Goal: Use online tool/utility: Utilize a website feature to perform a specific function

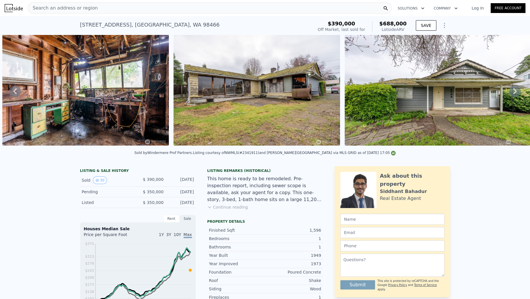
click at [442, 23] on icon "Show Options" at bounding box center [444, 25] width 7 height 7
click at [427, 41] on div "Edit Structure" at bounding box center [417, 41] width 65 height 12
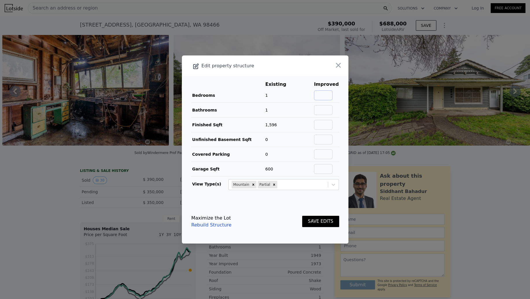
click at [321, 92] on input "text" at bounding box center [323, 96] width 19 height 10
type input "3"
click at [322, 111] on input "text" at bounding box center [323, 110] width 19 height 10
type input "2"
click at [290, 111] on td "1" at bounding box center [280, 110] width 30 height 15
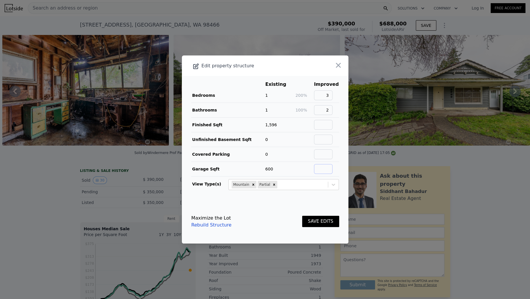
click at [318, 172] on input "text" at bounding box center [323, 169] width 19 height 10
click at [302, 169] on td at bounding box center [304, 169] width 19 height 15
click at [330, 220] on button "SAVE EDITS" at bounding box center [320, 221] width 37 height 11
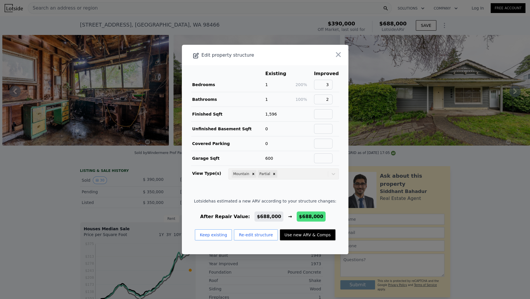
click at [312, 235] on button "Use new ARV & Comps" at bounding box center [308, 235] width 56 height 11
type input "4"
type input "1.5"
type input "2.5"
type input "1770"
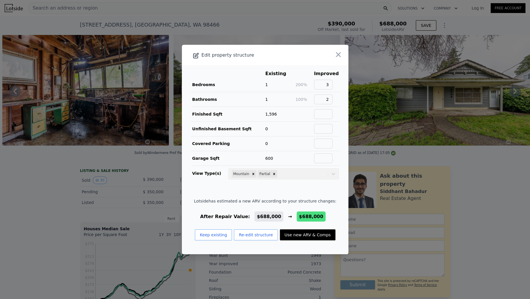
type input "7448"
checkbox input "true"
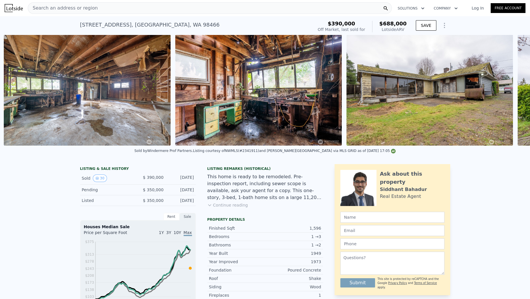
scroll to position [0, 4487]
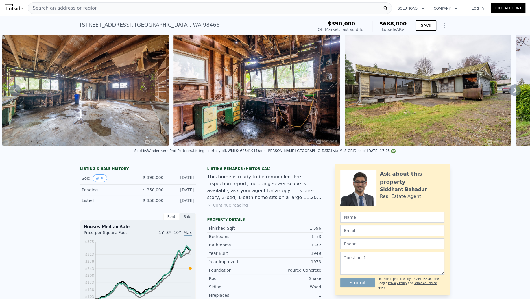
click at [108, 104] on img at bounding box center [85, 90] width 167 height 111
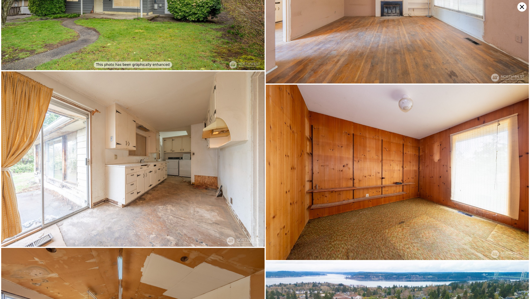
scroll to position [0, 0]
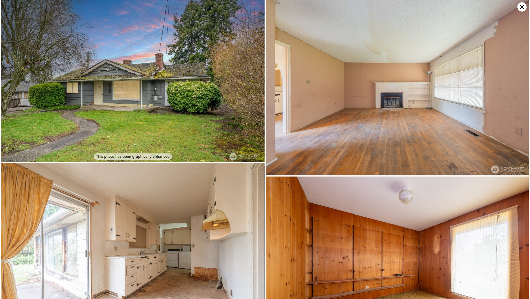
click at [522, 8] on icon at bounding box center [521, 6] width 9 height 9
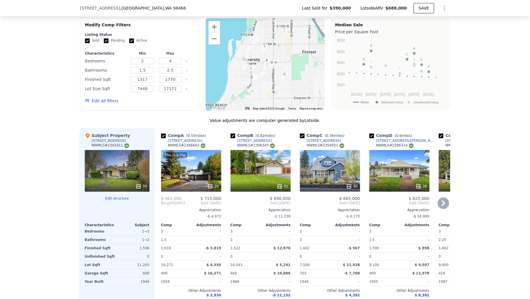
scroll to position [567, 0]
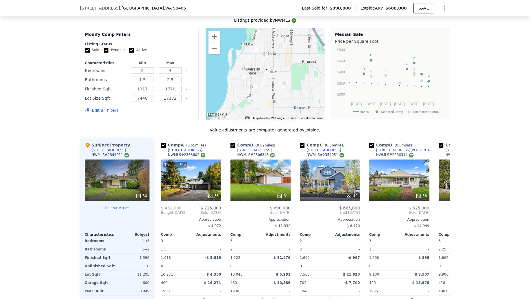
click at [265, 95] on div at bounding box center [265, 74] width 119 height 93
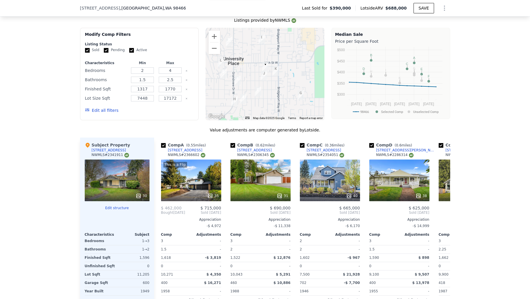
drag, startPoint x: 266, startPoint y: 90, endPoint x: 263, endPoint y: 97, distance: 7.8
click at [263, 97] on div at bounding box center [265, 74] width 119 height 93
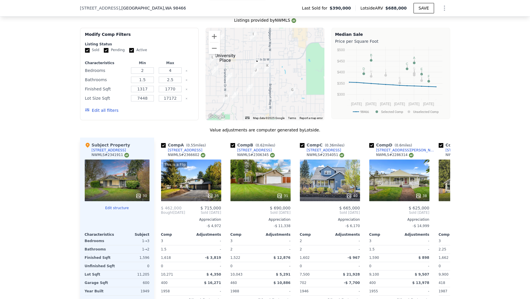
drag, startPoint x: 258, startPoint y: 94, endPoint x: 255, endPoint y: 94, distance: 2.9
click at [255, 94] on div at bounding box center [265, 74] width 119 height 93
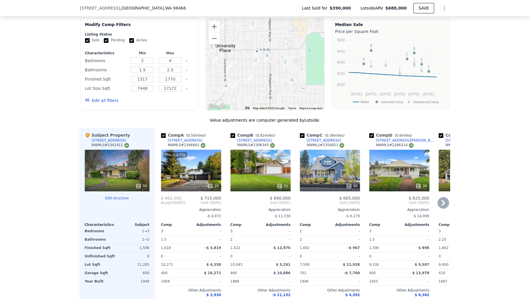
scroll to position [583, 0]
